Goal: Complete application form: Complete application form

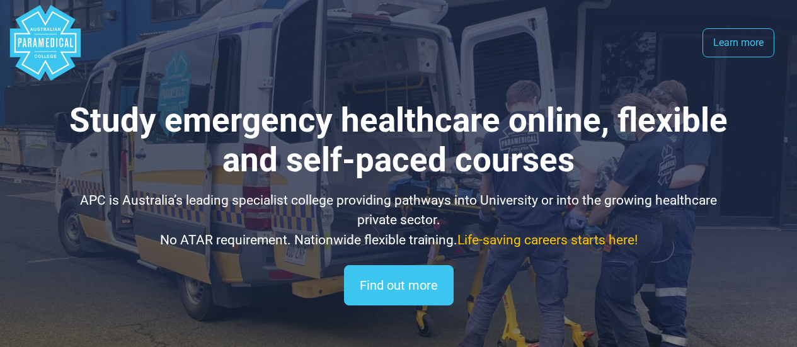
select select "**********"
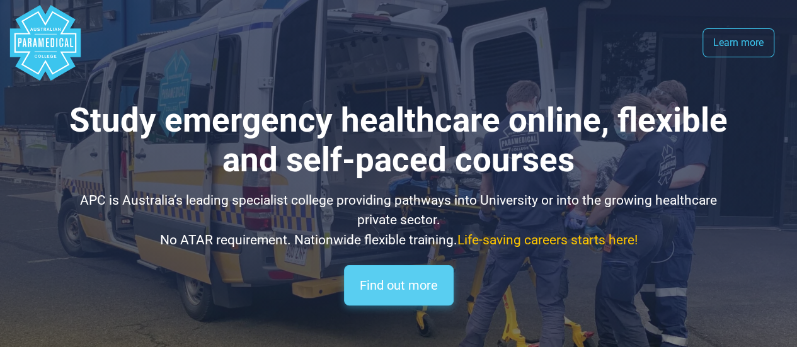
click at [398, 292] on link "Find out more" at bounding box center [399, 285] width 110 height 40
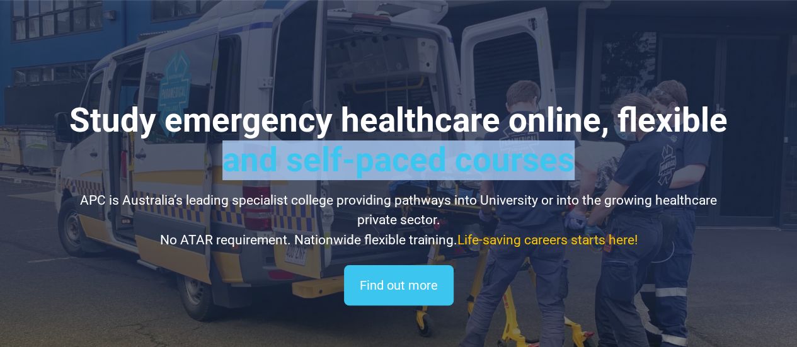
drag, startPoint x: 787, startPoint y: 38, endPoint x: 769, endPoint y: -9, distance: 50.9
